Goal: Information Seeking & Learning: Find specific fact

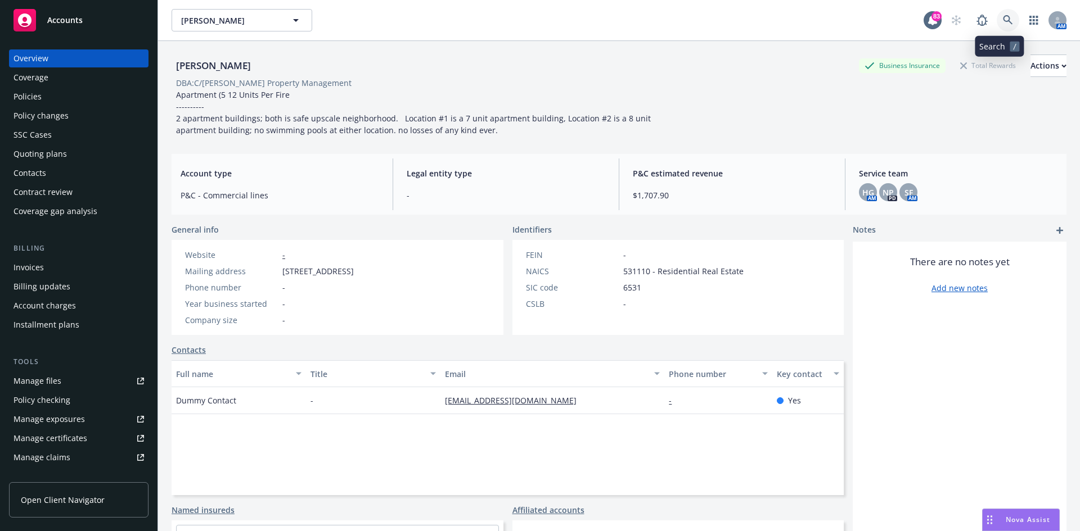
click at [997, 16] on link at bounding box center [1008, 20] width 22 height 22
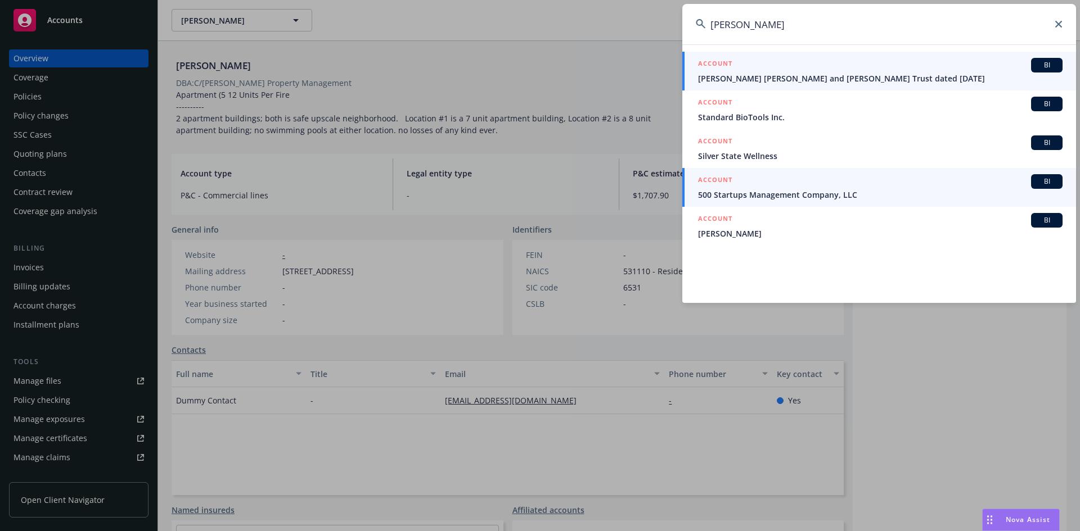
type input "[PERSON_NAME]"
click at [727, 61] on h5 "ACCOUNT" at bounding box center [715, 64] width 34 height 13
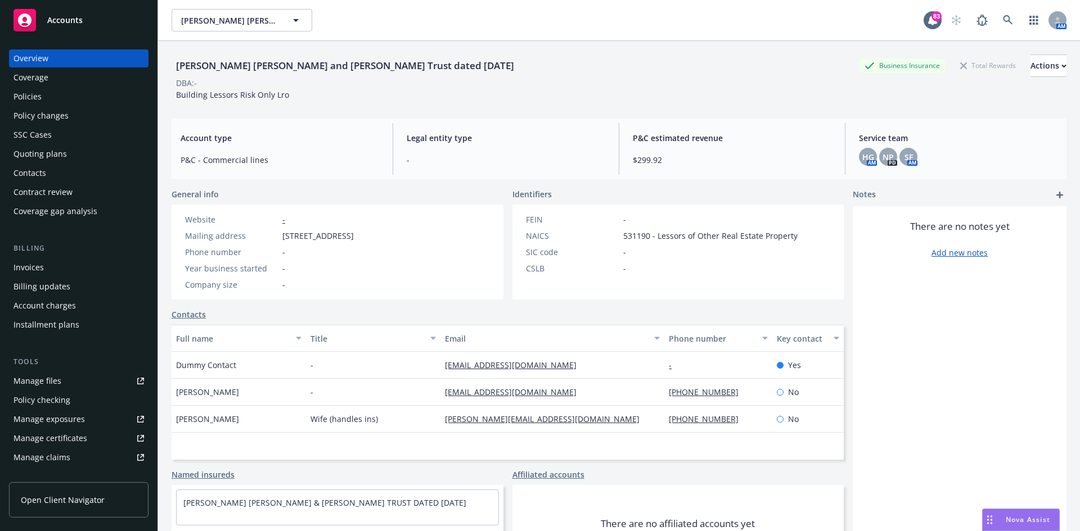
click at [60, 103] on div "Policies" at bounding box center [78, 97] width 130 height 18
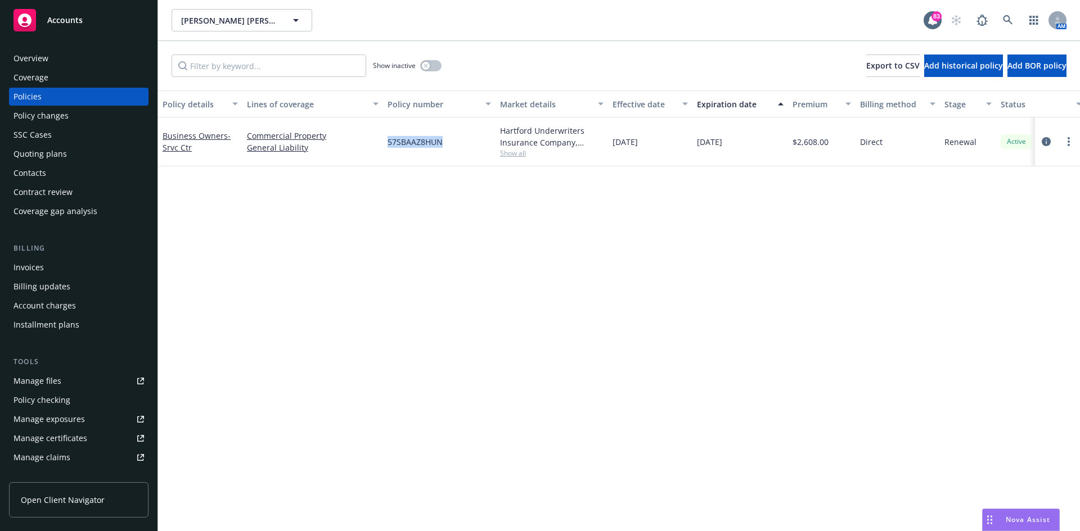
drag, startPoint x: 449, startPoint y: 146, endPoint x: 386, endPoint y: 145, distance: 63.6
click at [386, 145] on div "57SBAAZ8HUN" at bounding box center [439, 142] width 112 height 49
copy span "57SBAAZ8HUN"
click at [64, 57] on div "Overview" at bounding box center [78, 58] width 130 height 18
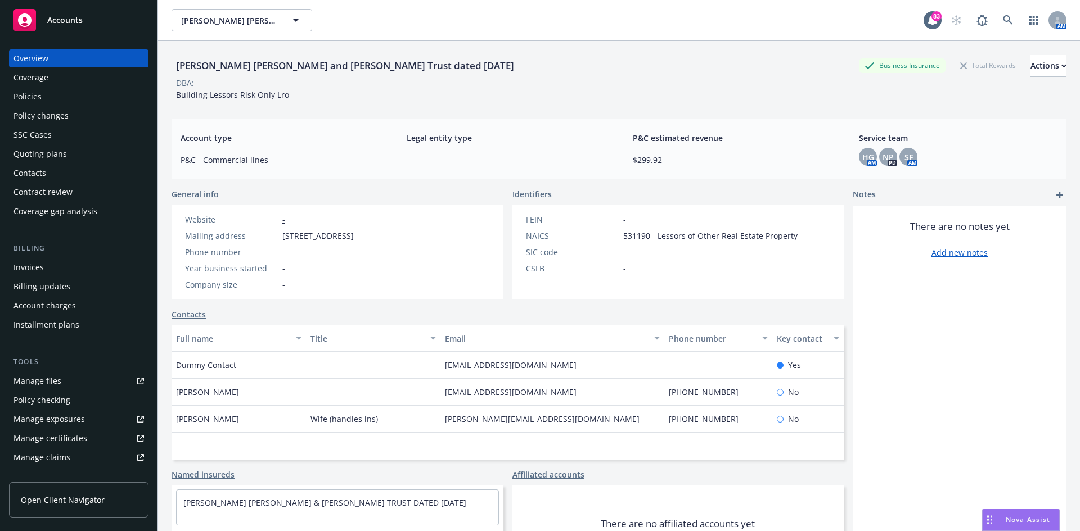
drag, startPoint x: 533, startPoint y: 68, endPoint x: 165, endPoint y: 65, distance: 367.8
click at [165, 65] on div "[PERSON_NAME] [PERSON_NAME] and [PERSON_NAME] Trust dated [DATE] Business Insur…" at bounding box center [619, 306] width 922 height 531
copy div "[PERSON_NAME] [PERSON_NAME] and [PERSON_NAME] Trust dated [DATE]"
click at [1003, 17] on icon at bounding box center [1008, 20] width 10 height 10
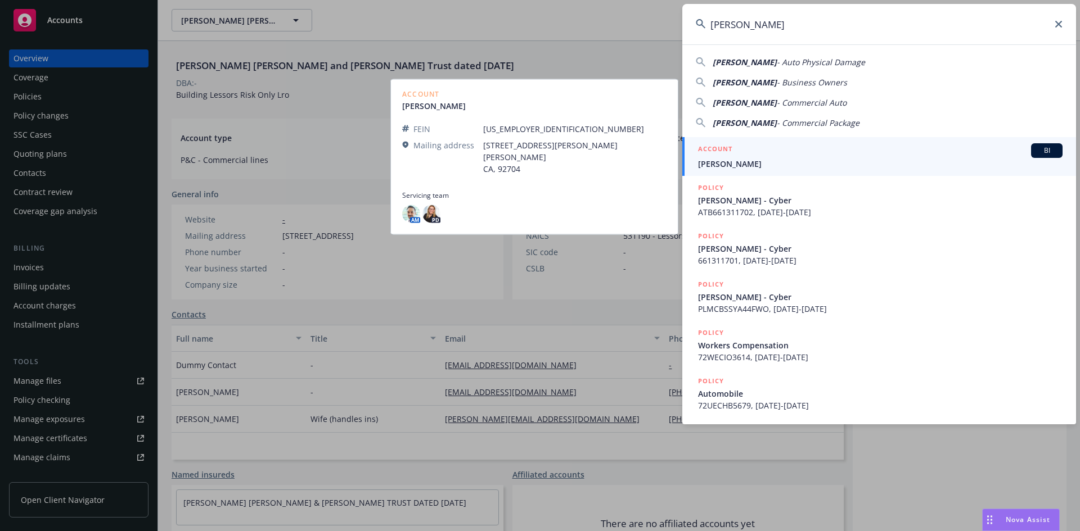
type input "[PERSON_NAME]"
click at [726, 146] on h5 "ACCOUNT" at bounding box center [715, 149] width 34 height 13
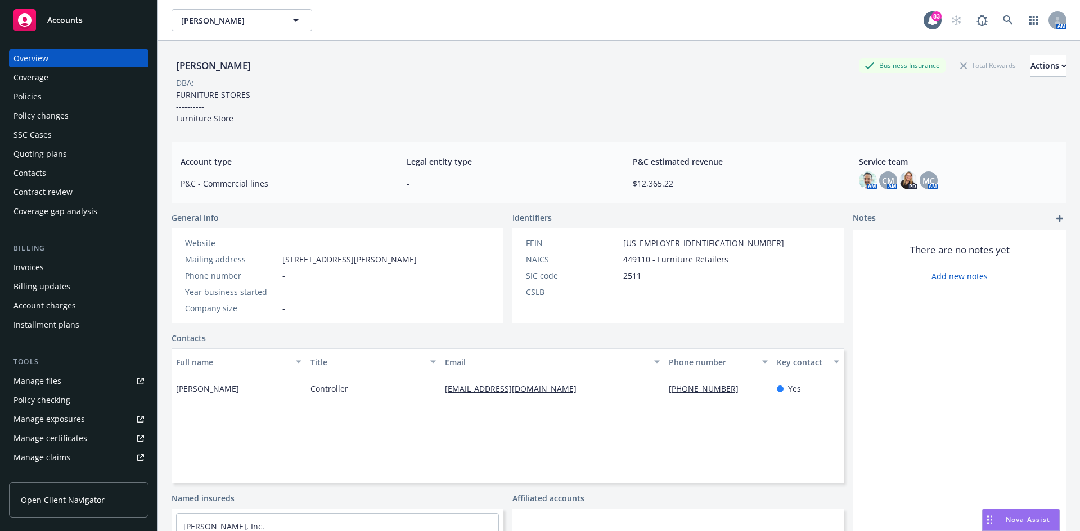
click at [83, 92] on div "Policies" at bounding box center [78, 97] width 130 height 18
